Goal: Task Accomplishment & Management: Use online tool/utility

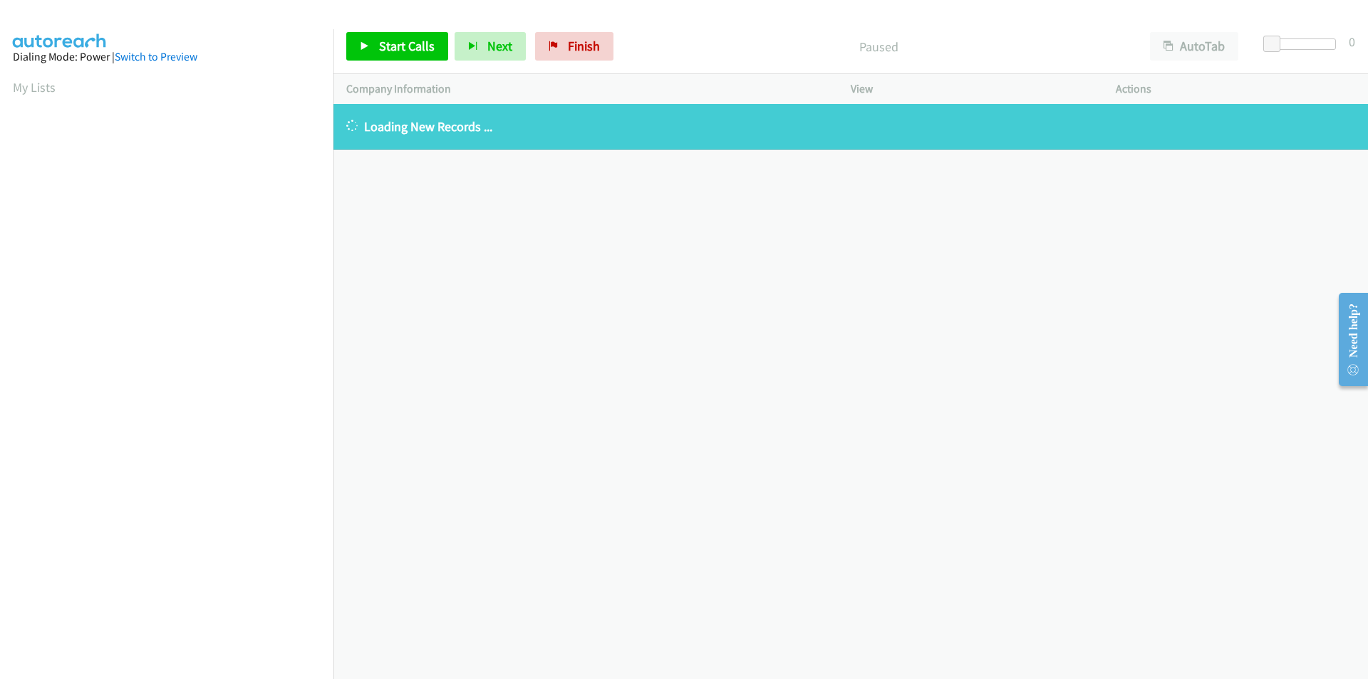
click at [719, 20] on div "Start Calls Pause Next Finish Paused AutoTab AutoTab 0" at bounding box center [850, 46] width 1034 height 55
click at [699, 32] on div "Paused" at bounding box center [878, 46] width 517 height 28
click at [718, 25] on div "Start Calls Pause Next Finish Paused AutoTab AutoTab 0" at bounding box center [850, 46] width 1034 height 55
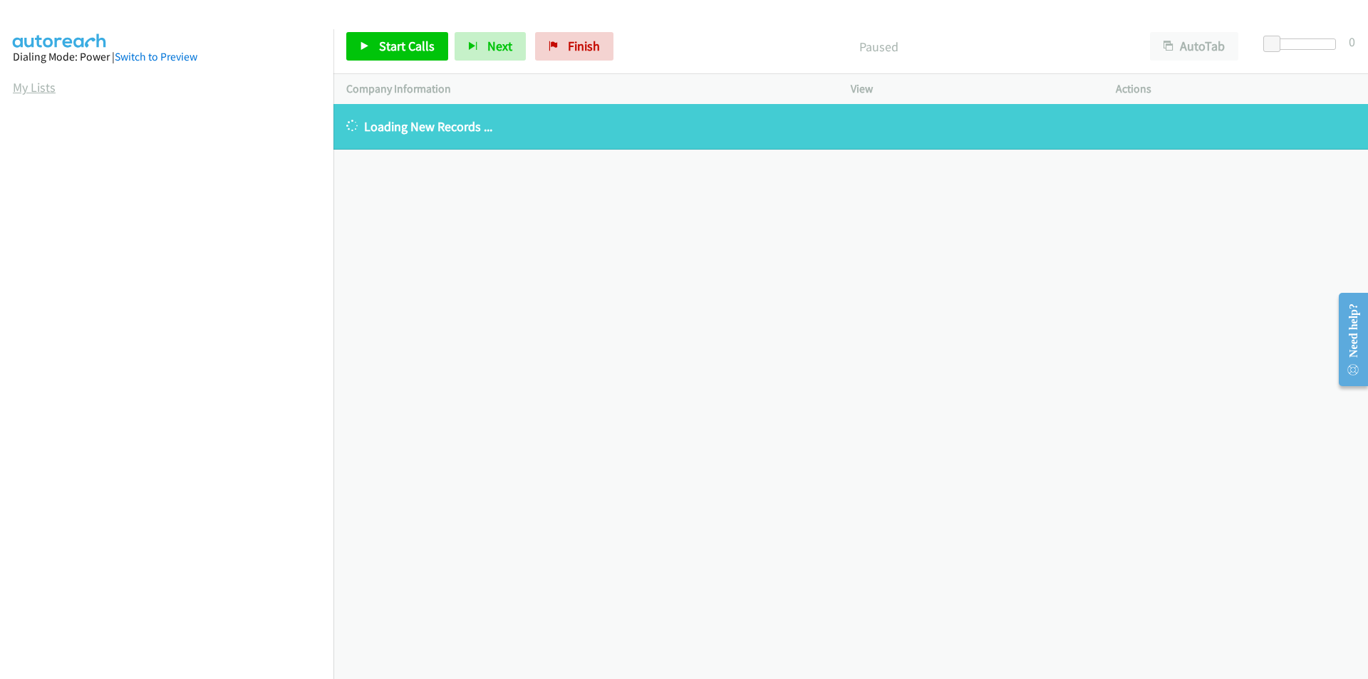
click at [19, 88] on link "My Lists" at bounding box center [34, 87] width 43 height 16
